Goal: Check status: Check status

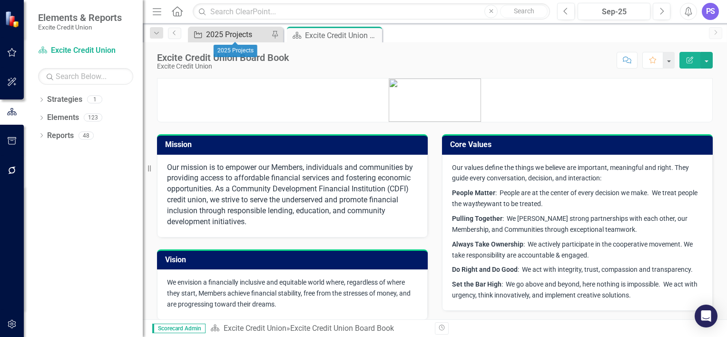
click at [229, 36] on div "2025 Projects" at bounding box center [237, 35] width 63 height 12
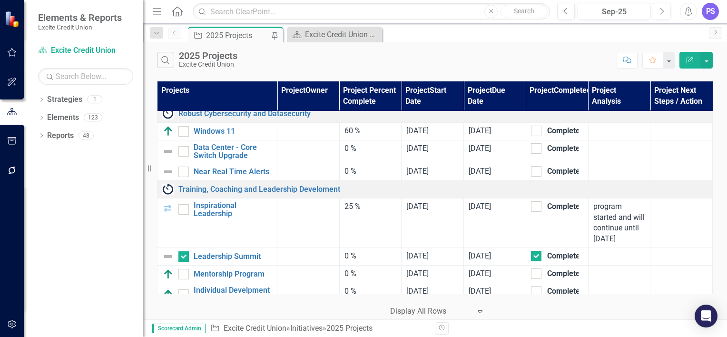
scroll to position [4508, 0]
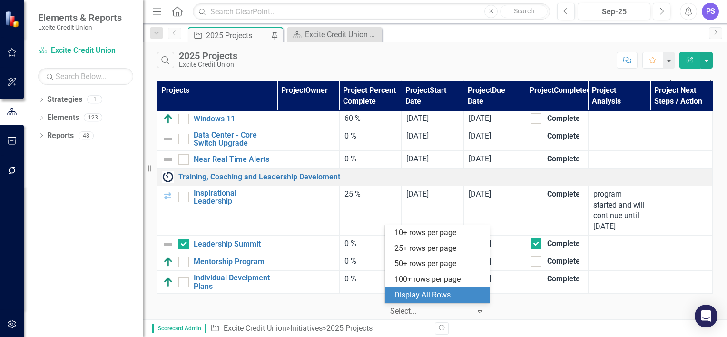
click at [477, 308] on icon "Expand" at bounding box center [481, 312] width 10 height 8
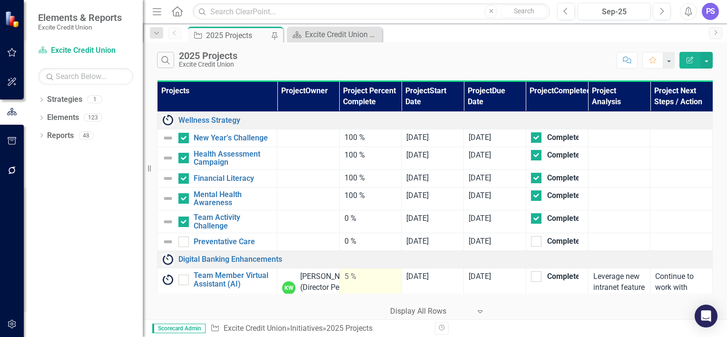
scroll to position [212, 0]
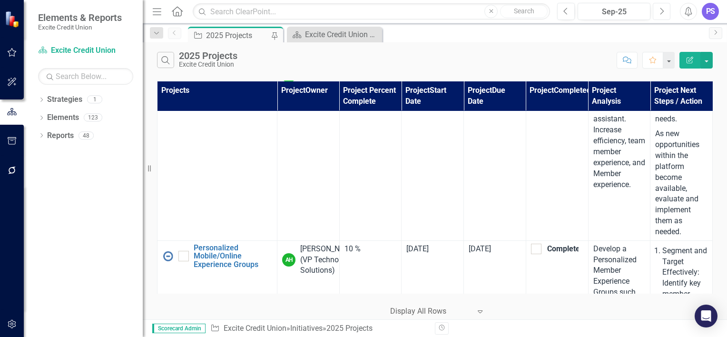
click at [667, 11] on button "Next" at bounding box center [662, 11] width 18 height 17
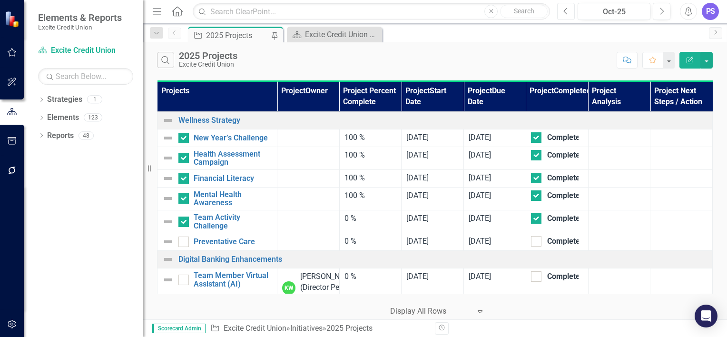
click at [567, 9] on icon "button" at bounding box center [566, 11] width 4 height 7
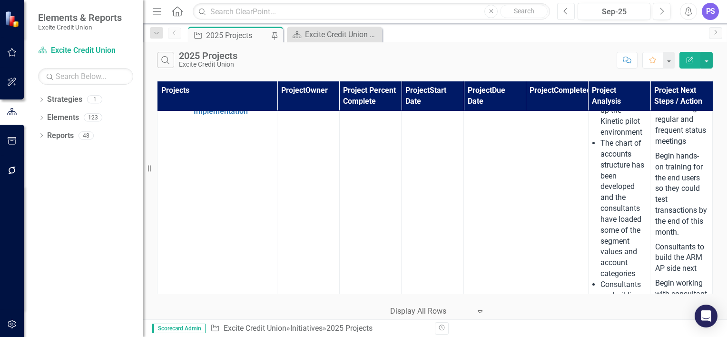
scroll to position [1346, 0]
click at [557, 3] on button "Previous" at bounding box center [566, 11] width 18 height 17
